Goal: Find contact information: Find contact information

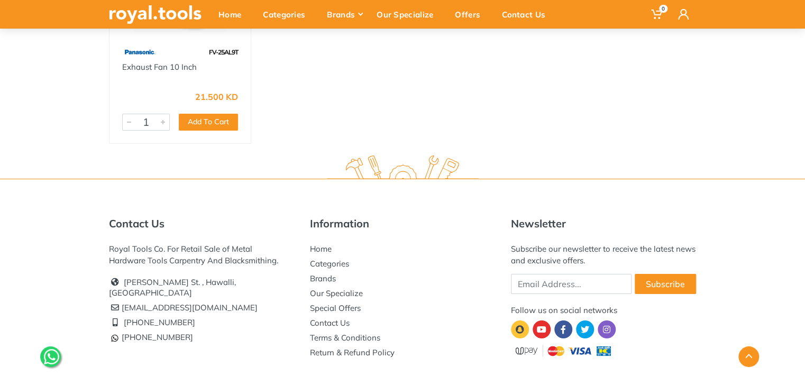
scroll to position [1806, 0]
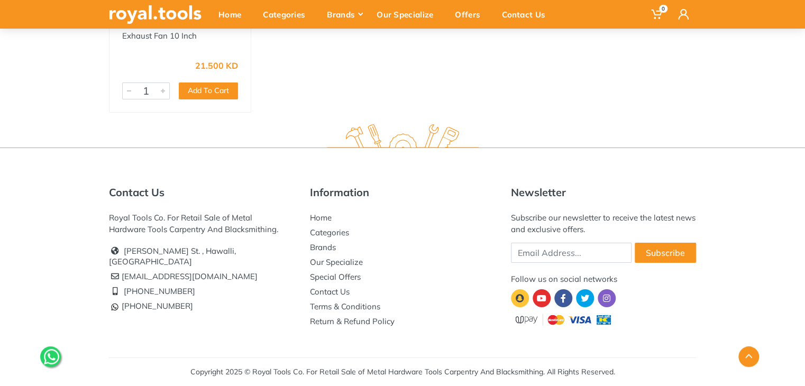
click at [58, 196] on div "Contact Us Royal Tools Co. For Retail Sale of Metal Hardware Tools Carpentry An…" at bounding box center [402, 267] width 805 height 238
drag, startPoint x: 185, startPoint y: 295, endPoint x: 122, endPoint y: 299, distance: 62.5
click at [122, 299] on li "[PHONE_NUMBER]" at bounding box center [201, 306] width 185 height 15
copy link "[PHONE_NUMBER]"
click at [45, 237] on div "Contact Us Royal Tools Co. For Retail Sale of Metal Hardware Tools Carpentry An…" at bounding box center [402, 267] width 805 height 238
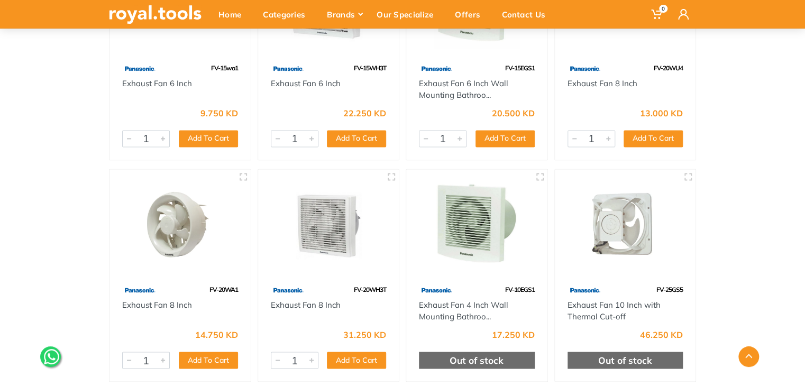
scroll to position [642, 0]
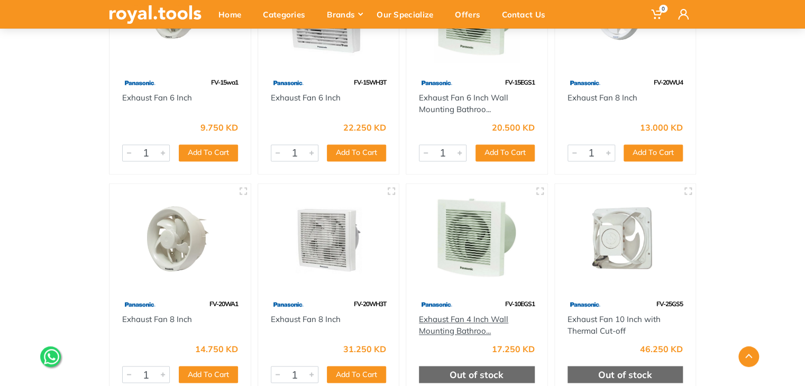
click at [472, 323] on link "Exhaust Fan 4 Inch Wall Mounting Bathroo..." at bounding box center [463, 325] width 89 height 22
